Goal: Task Accomplishment & Management: Manage account settings

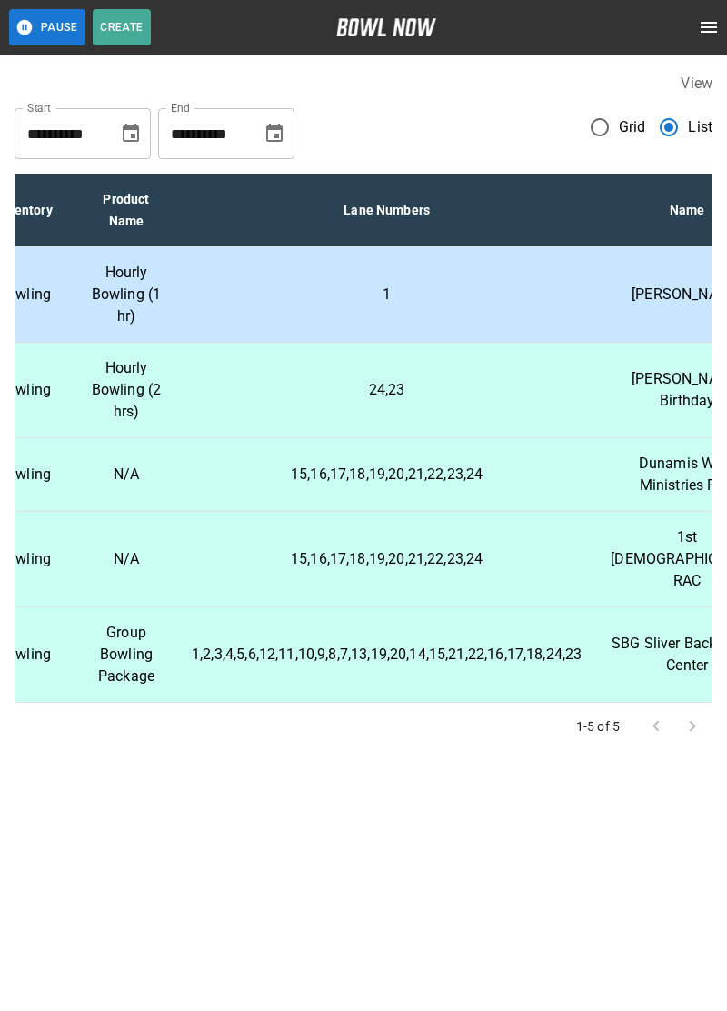
scroll to position [0, 436]
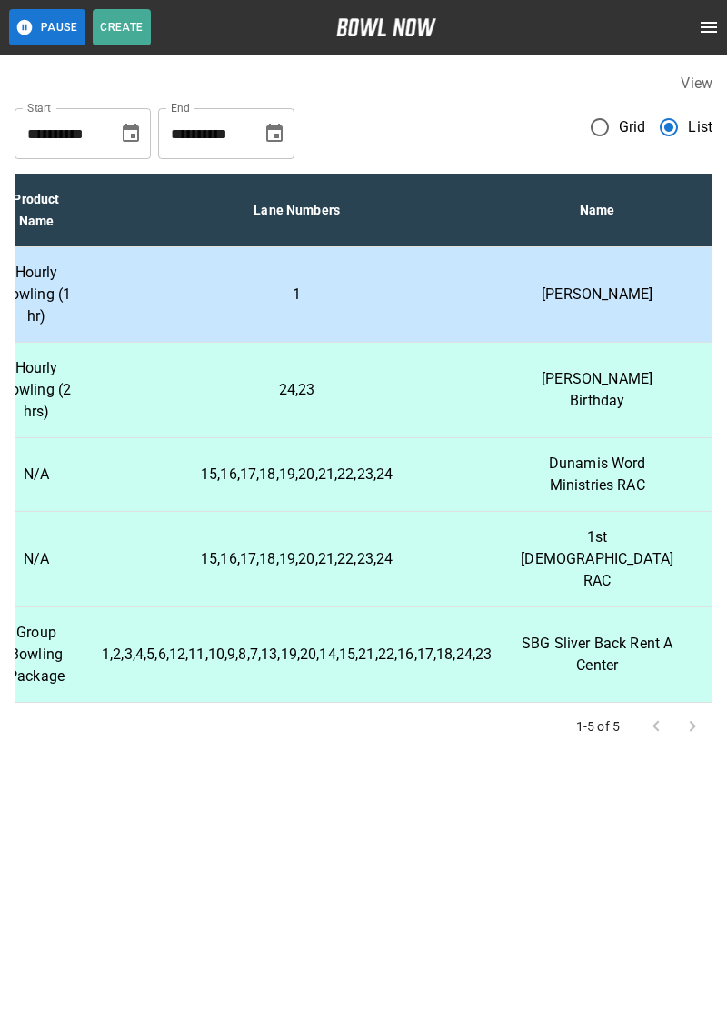
click at [75, 304] on td "Hourly Bowling (1 hr)" at bounding box center [36, 294] width 102 height 95
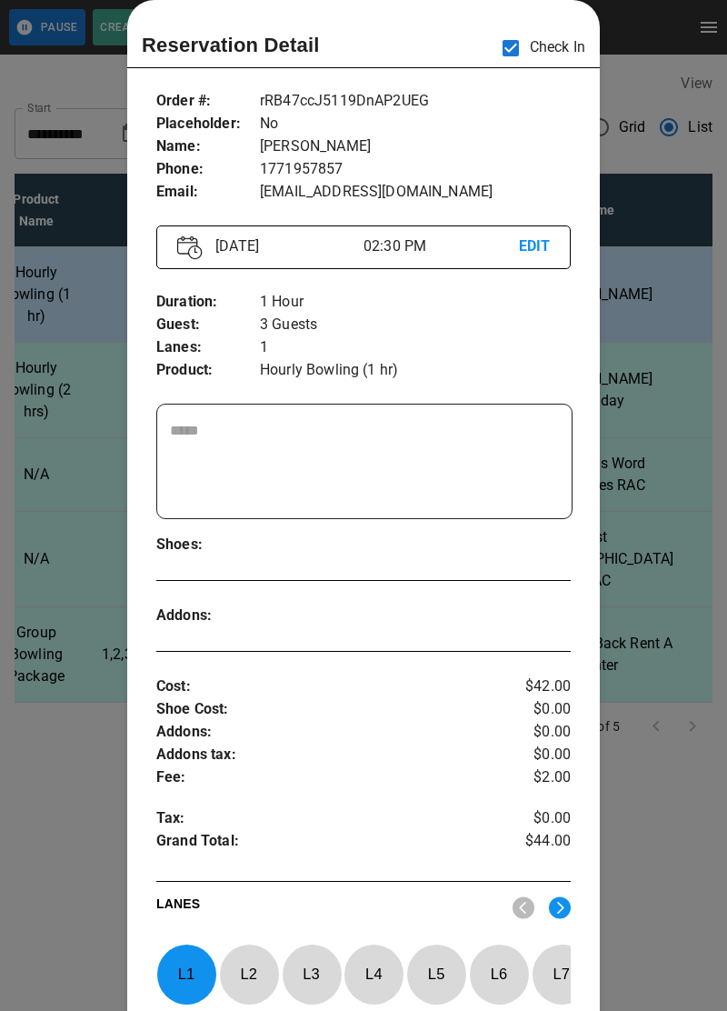
scroll to position [338, 0]
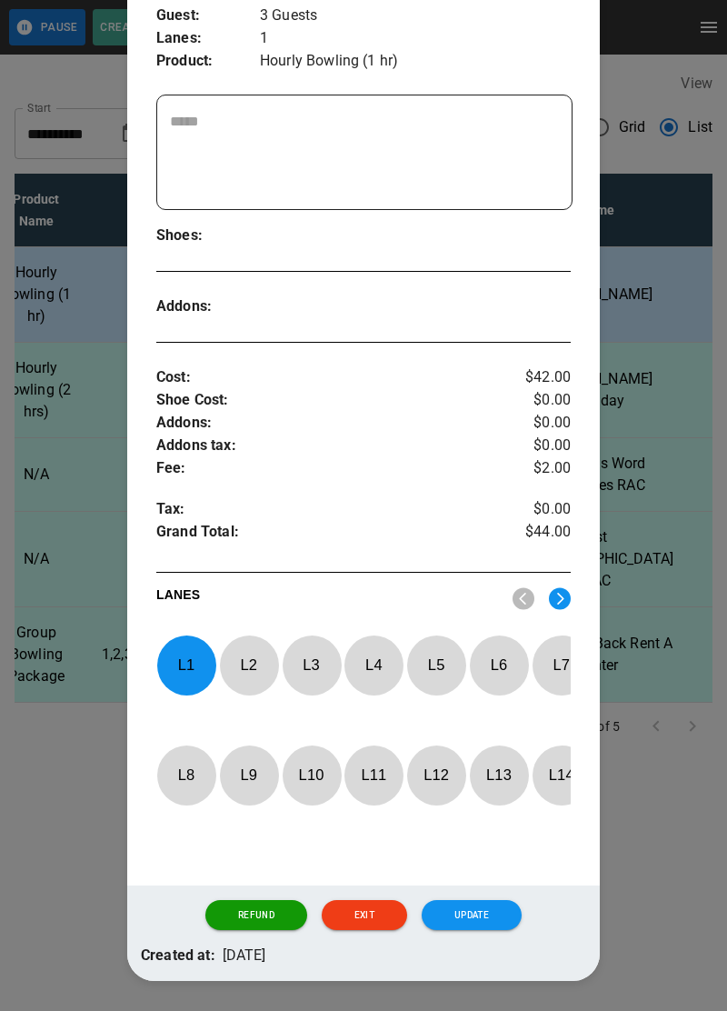
click at [483, 931] on button "Update" at bounding box center [472, 915] width 100 height 31
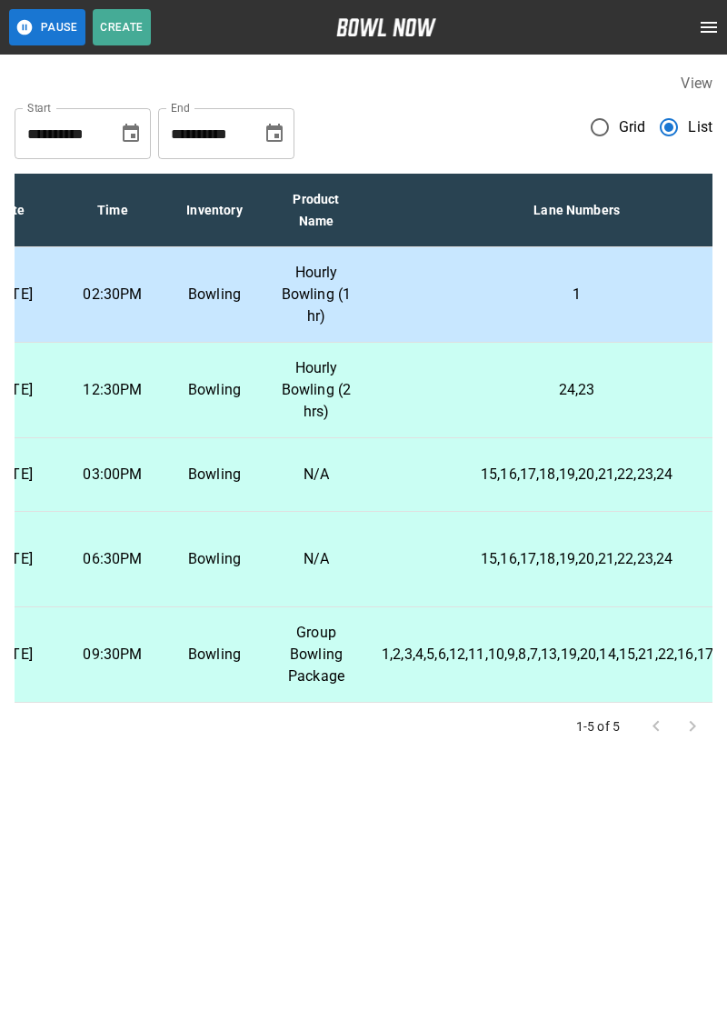
scroll to position [0, 0]
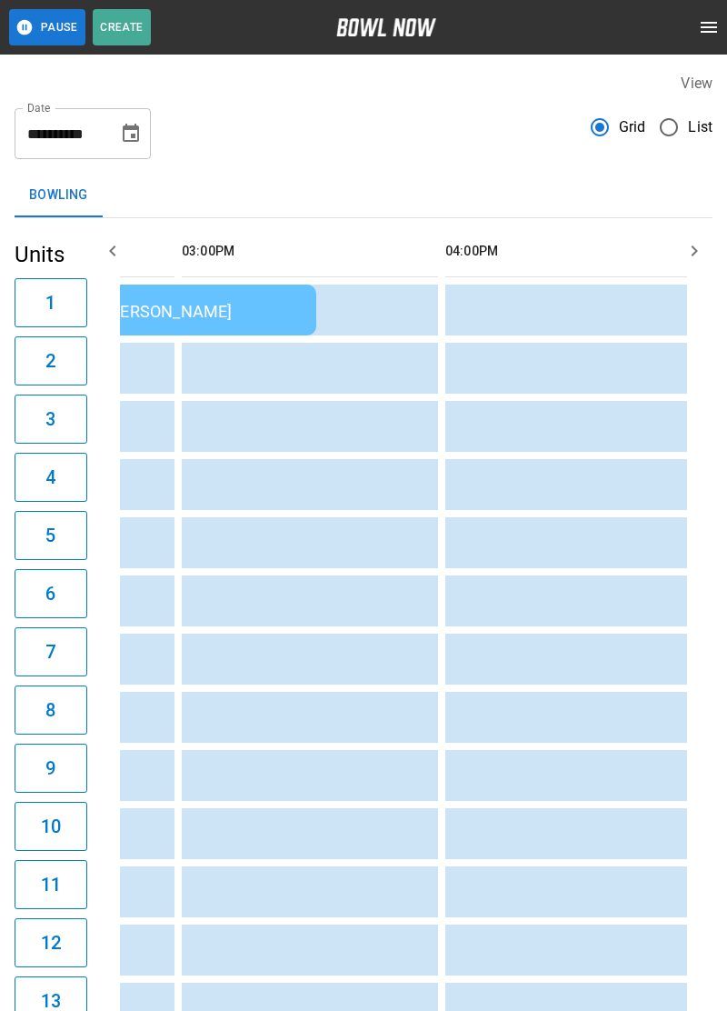
scroll to position [0, 1213]
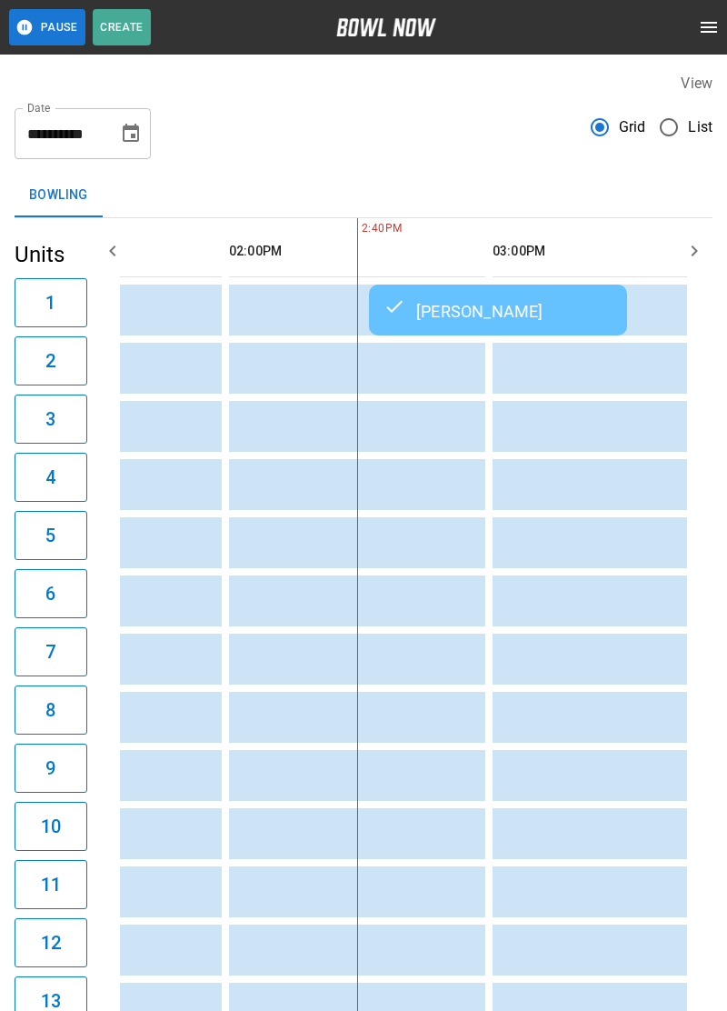
click at [451, 313] on div "[PERSON_NAME]" at bounding box center [498, 310] width 229 height 22
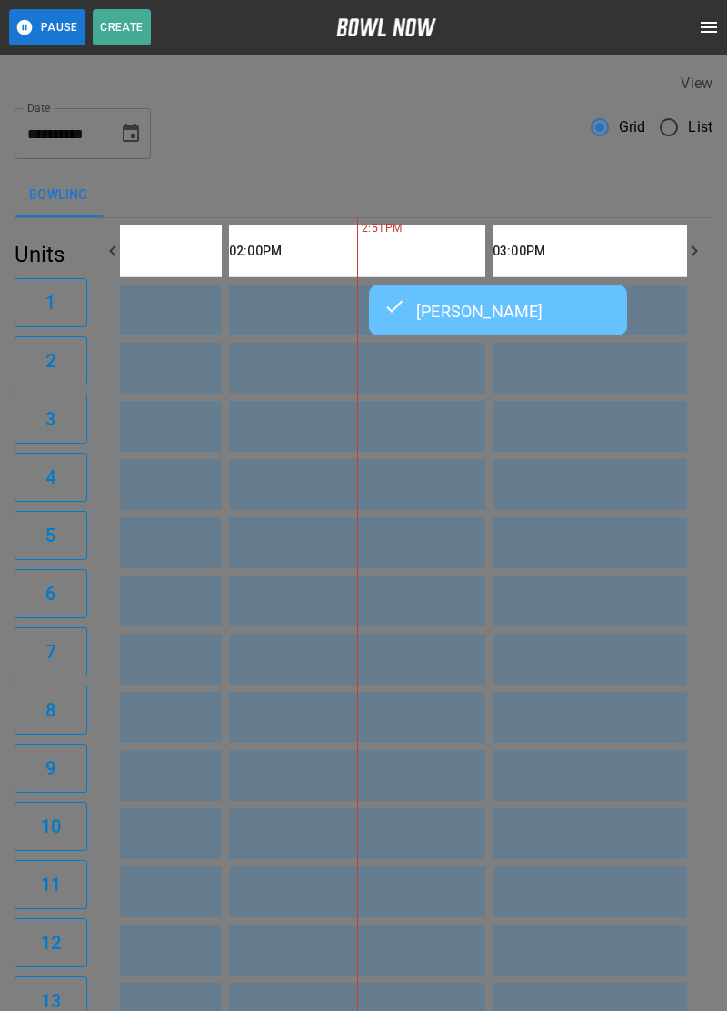
click at [645, 439] on div at bounding box center [363, 505] width 727 height 1011
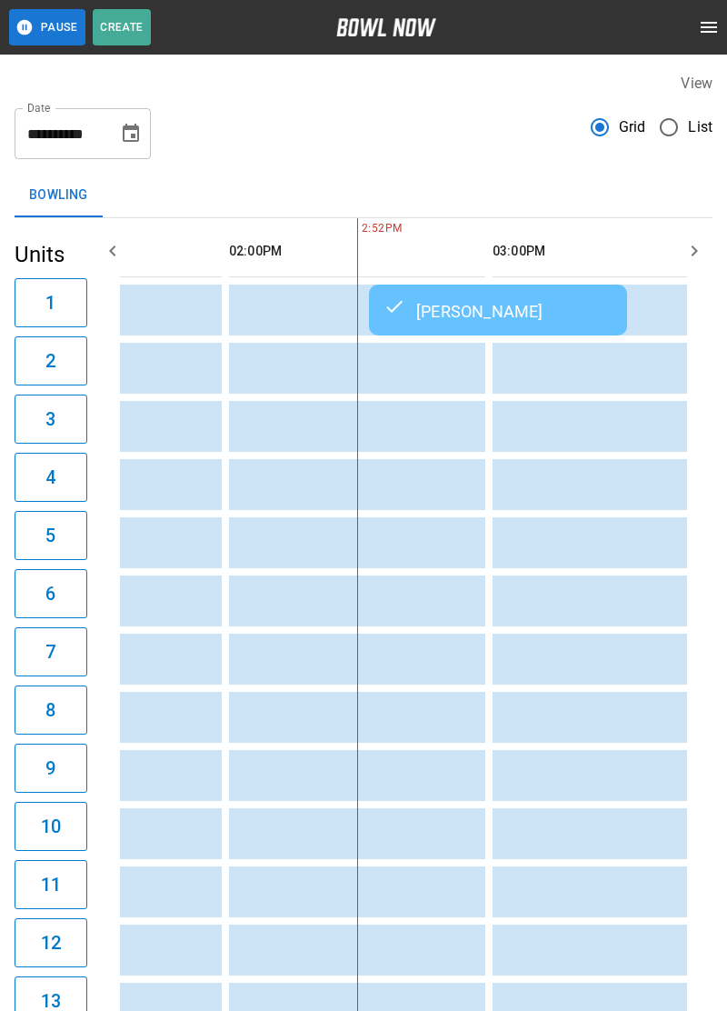
click at [653, 434] on td "sticky table" at bounding box center [663, 426] width 59 height 51
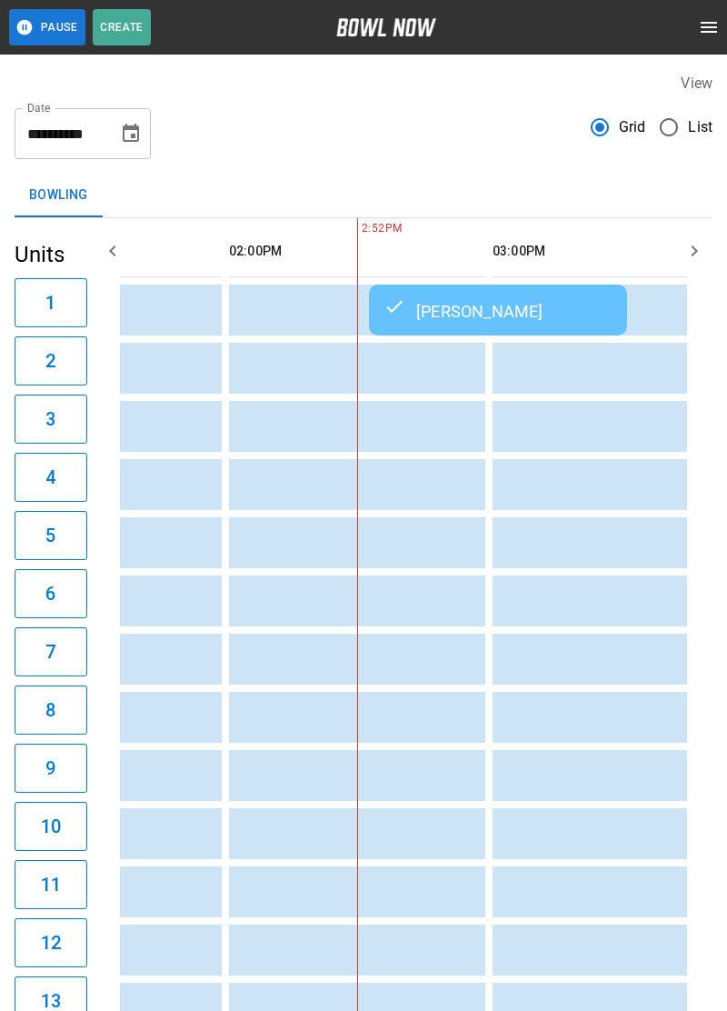
click at [546, 307] on div "[PERSON_NAME]" at bounding box center [498, 310] width 229 height 22
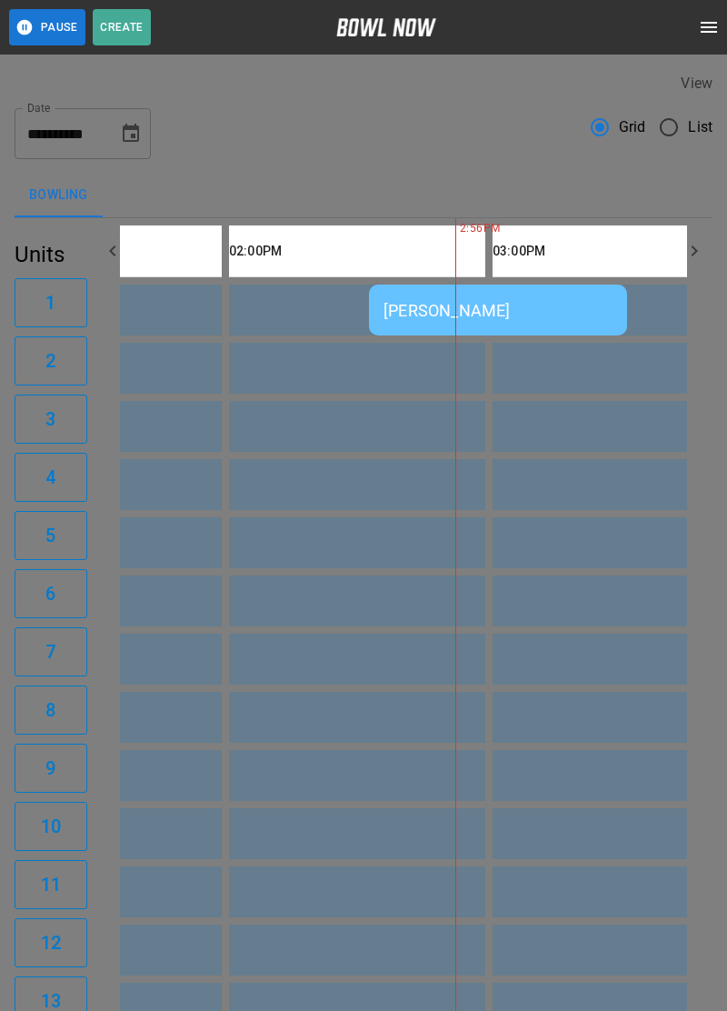
scroll to position [140, 0]
click at [673, 360] on div at bounding box center [363, 505] width 727 height 1011
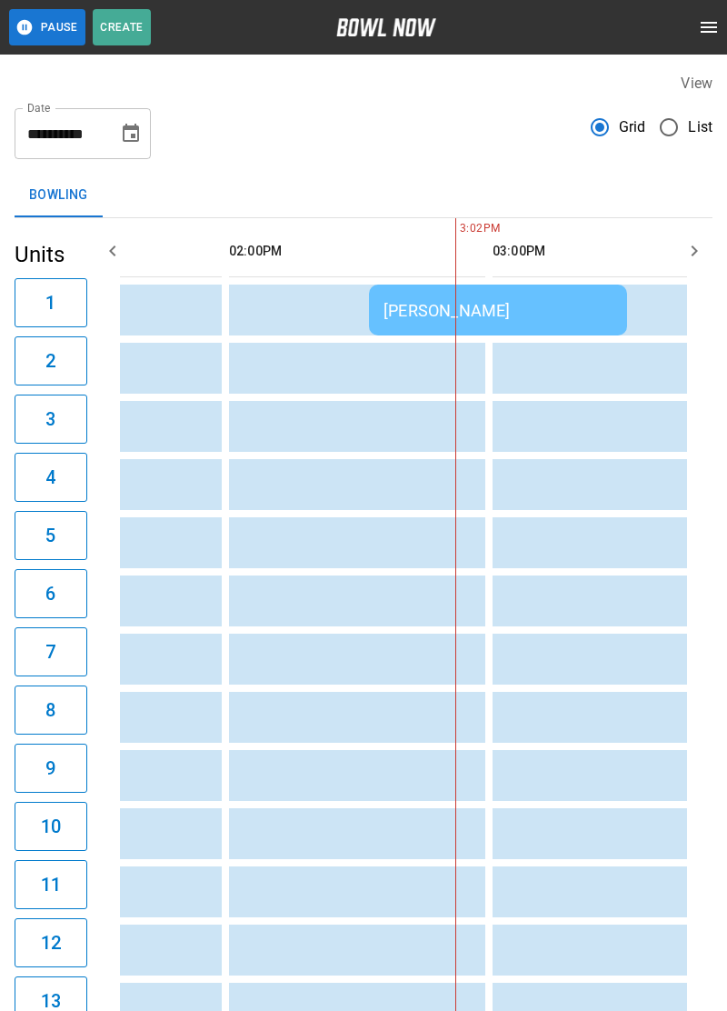
click at [566, 321] on td "[PERSON_NAME]" at bounding box center [498, 309] width 258 height 51
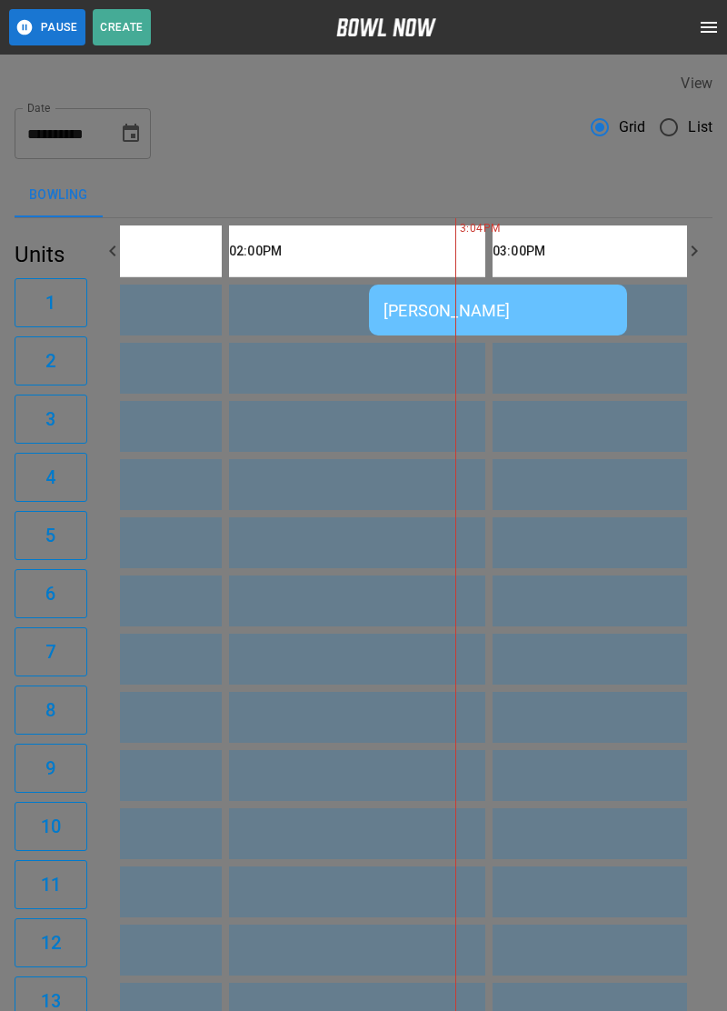
scroll to position [29, 0]
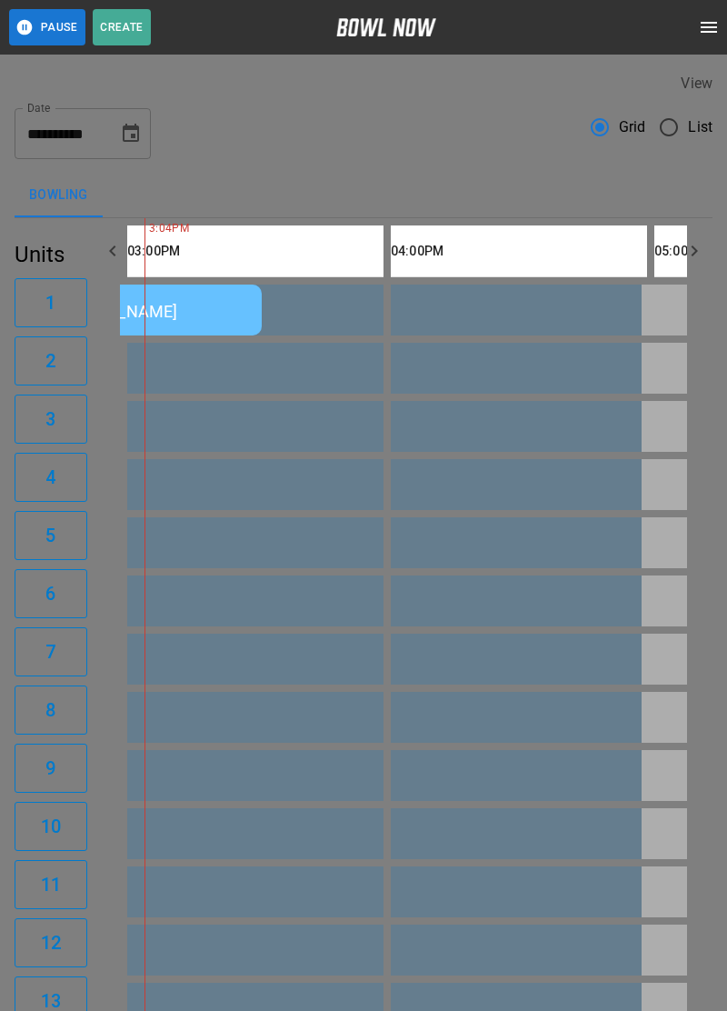
click at [713, 713] on div at bounding box center [363, 505] width 727 height 1011
